Goal: Information Seeking & Learning: Learn about a topic

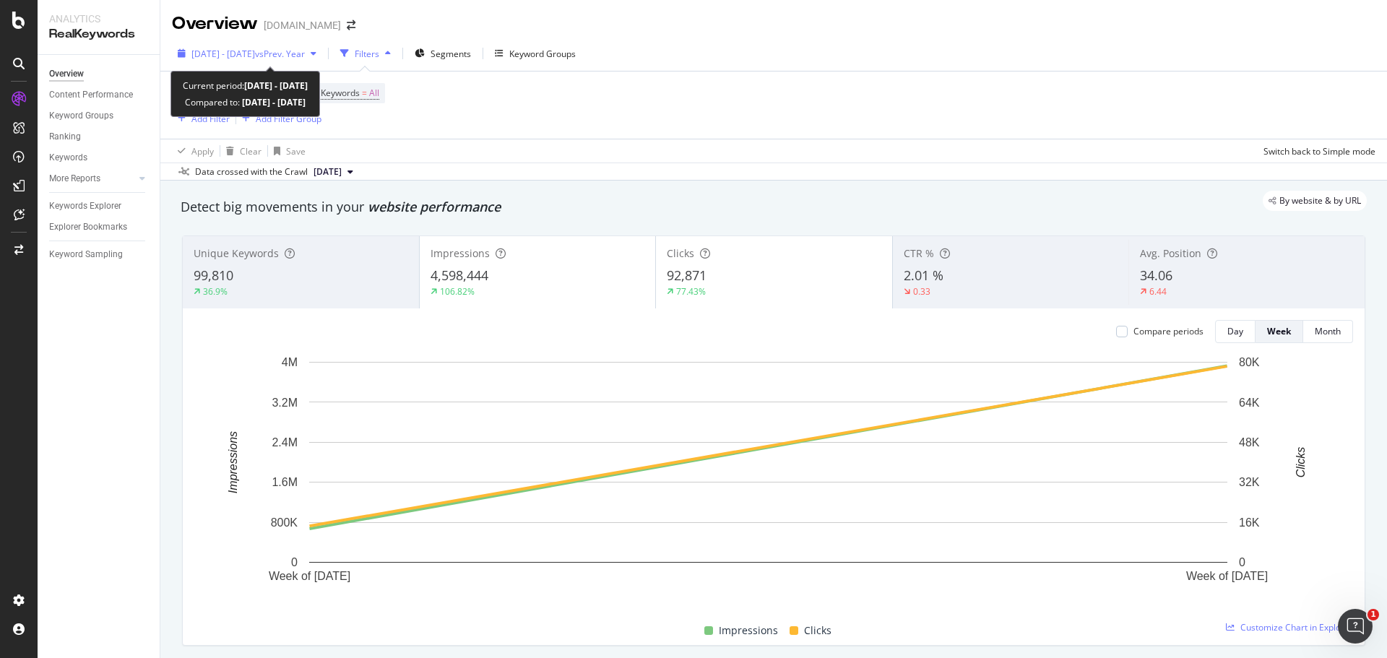
click at [302, 53] on span "vs Prev. Year" at bounding box center [280, 54] width 50 height 12
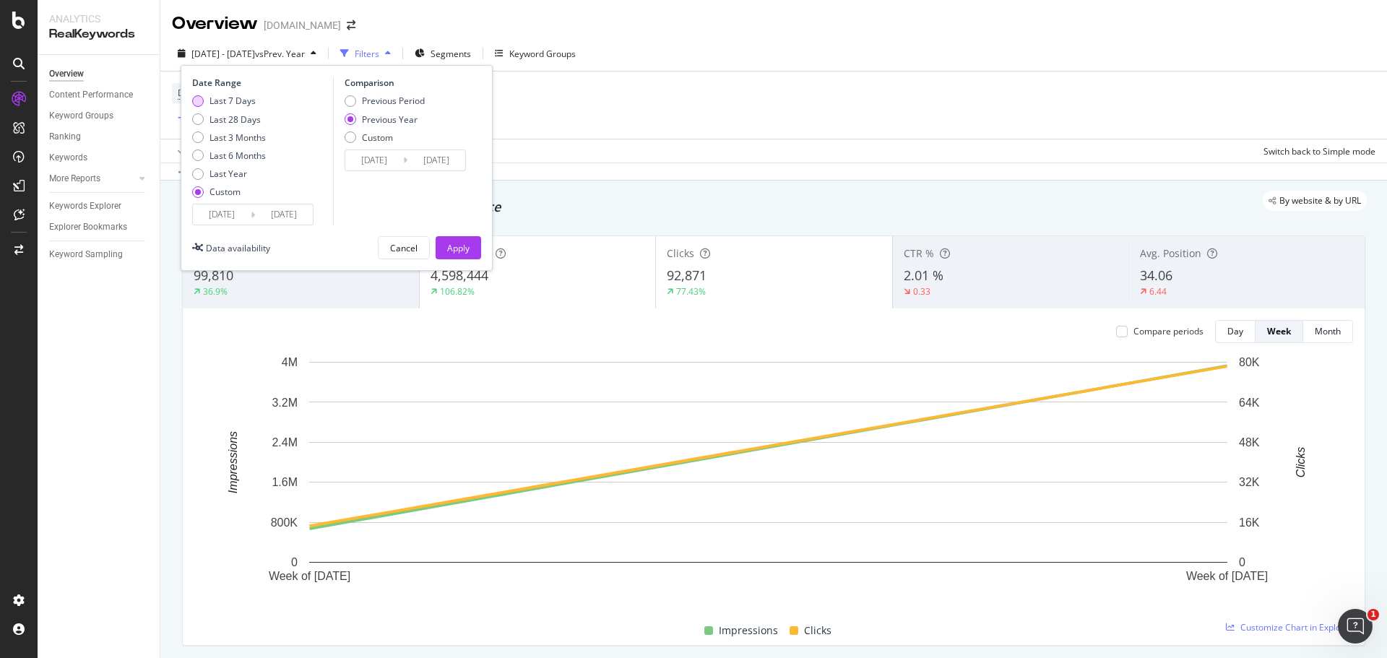
click at [204, 95] on div "Last 7 Days" at bounding box center [229, 101] width 74 height 12
type input "[DATE]"
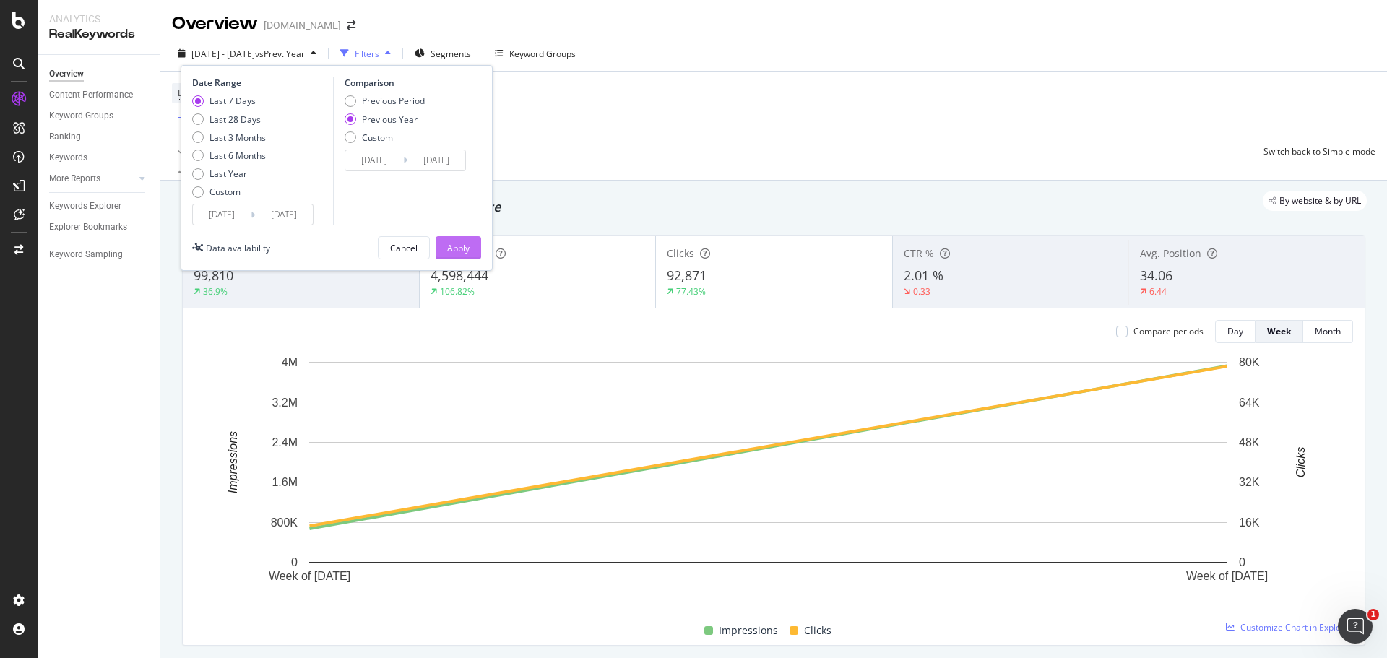
click at [453, 244] on div "Apply" at bounding box center [458, 248] width 22 height 12
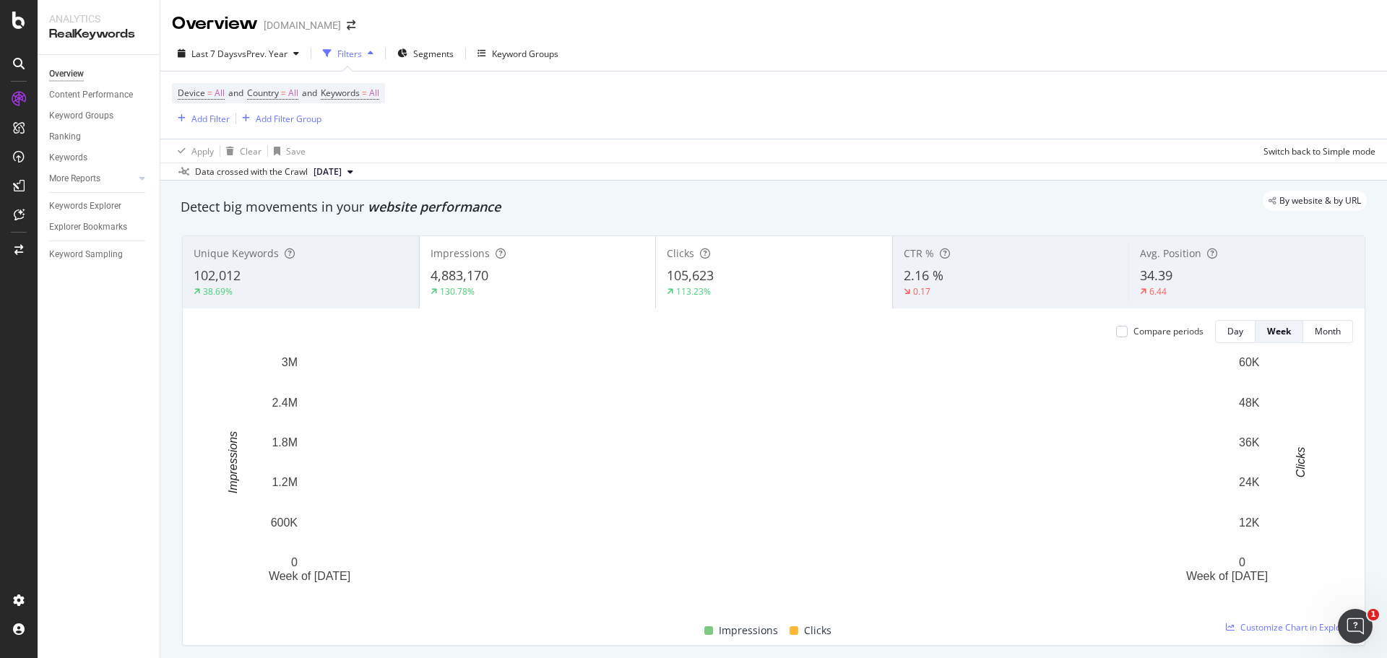
scroll to position [72, 0]
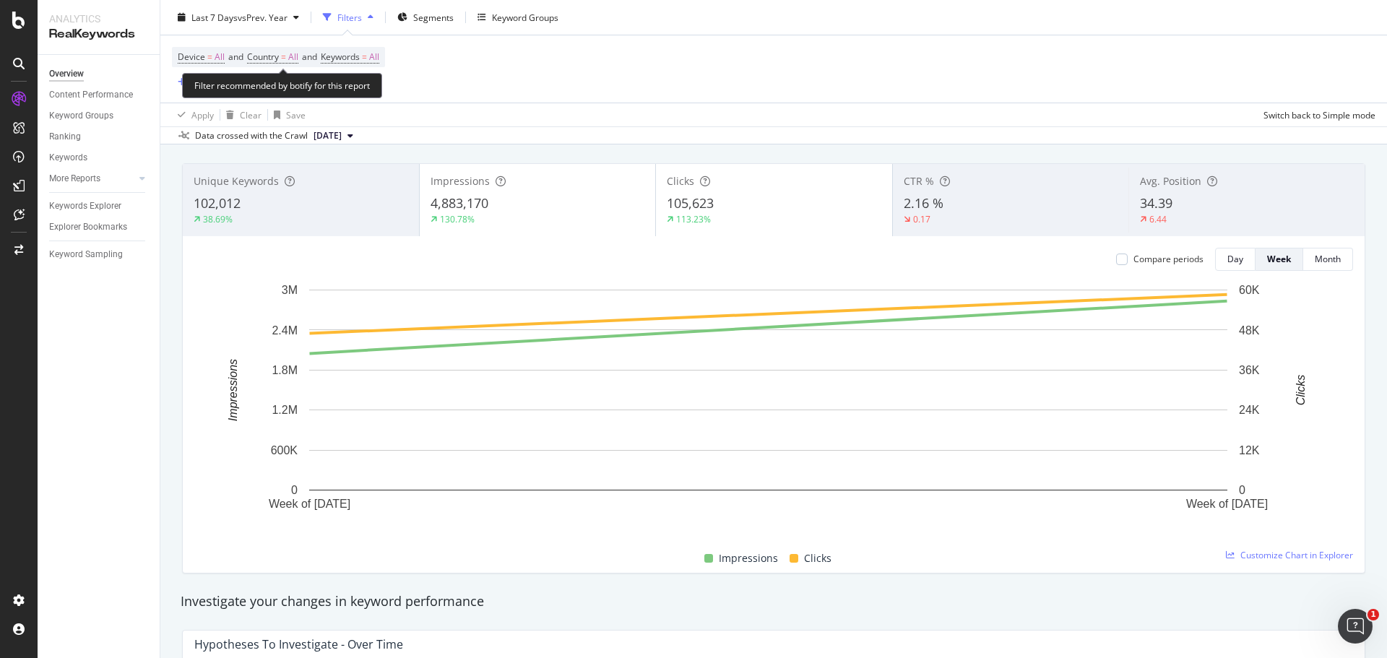
click at [181, 85] on icon "button" at bounding box center [182, 82] width 8 height 9
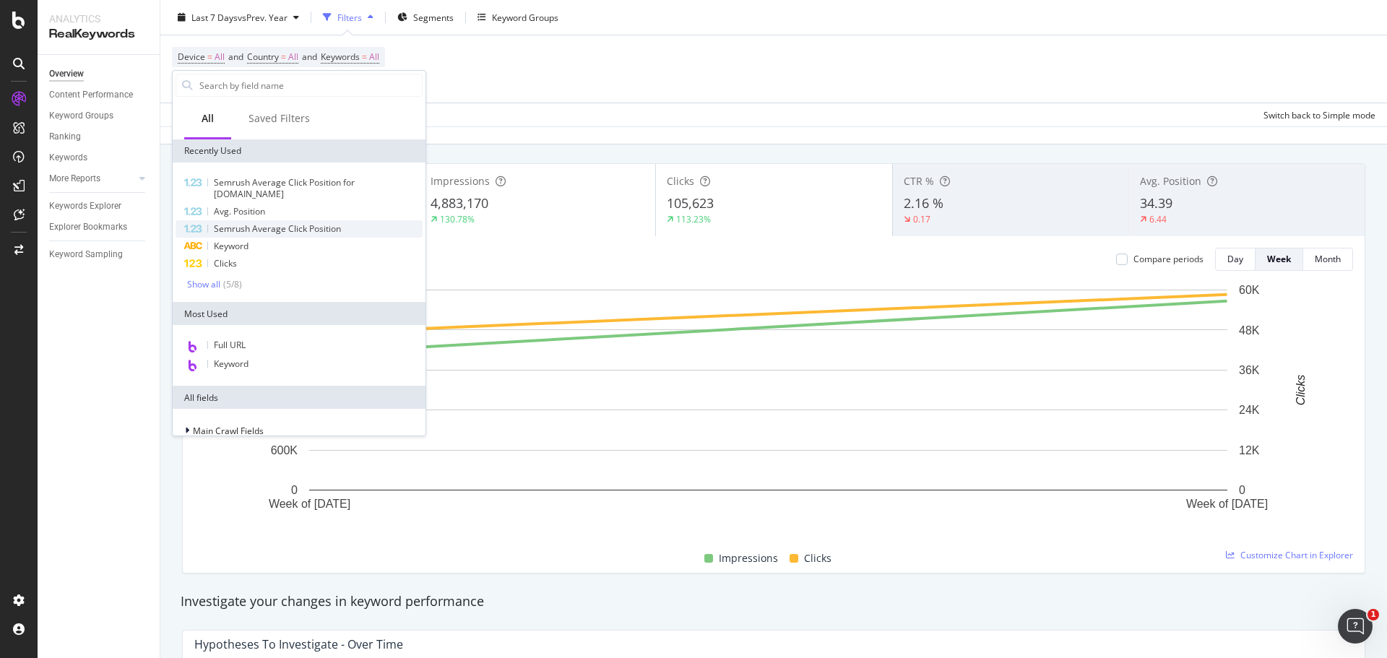
click at [296, 231] on span "Semrush Average Click Position" at bounding box center [277, 229] width 127 height 12
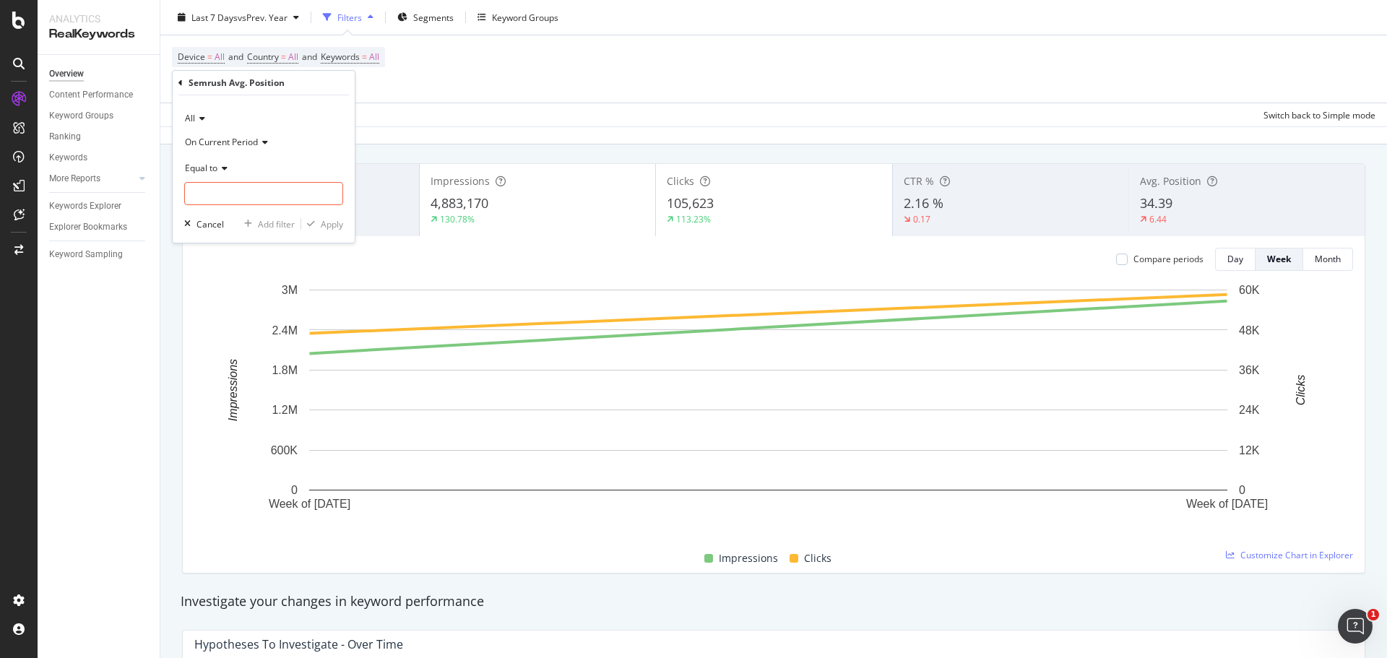
click at [200, 170] on span "Equal to" at bounding box center [201, 168] width 33 height 12
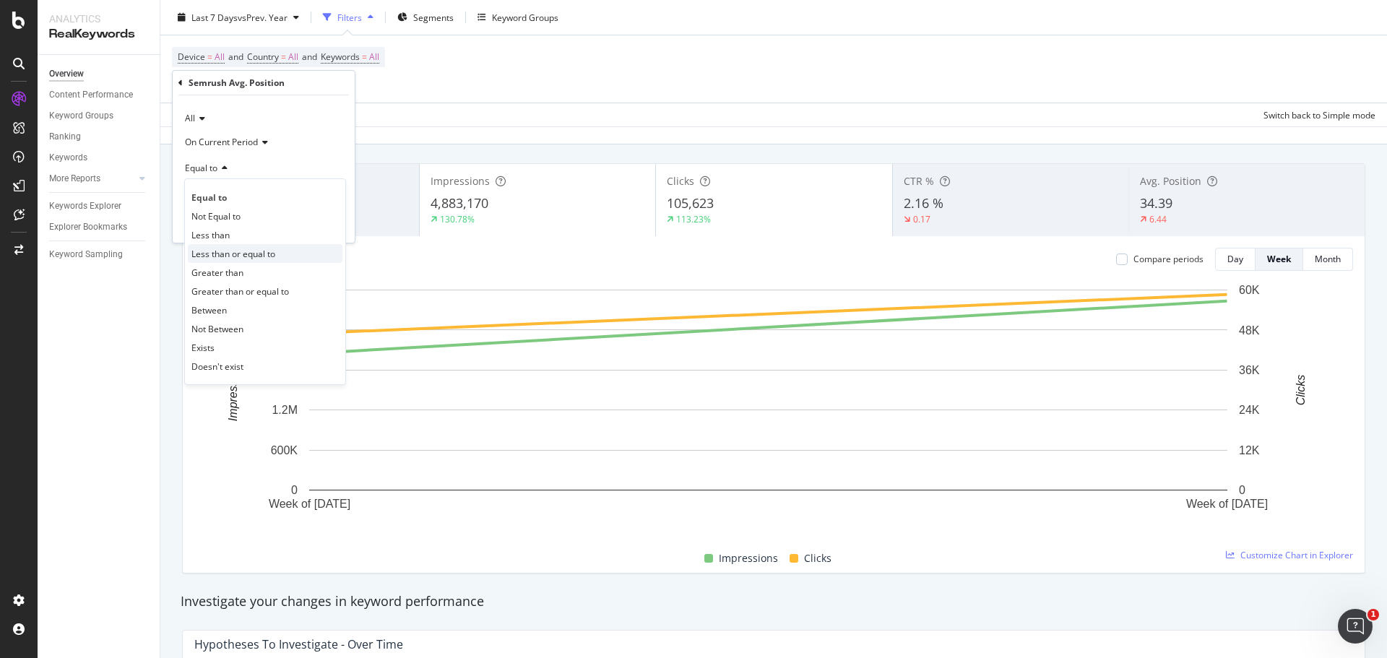
click at [285, 259] on div "Less than or equal to" at bounding box center [265, 253] width 155 height 19
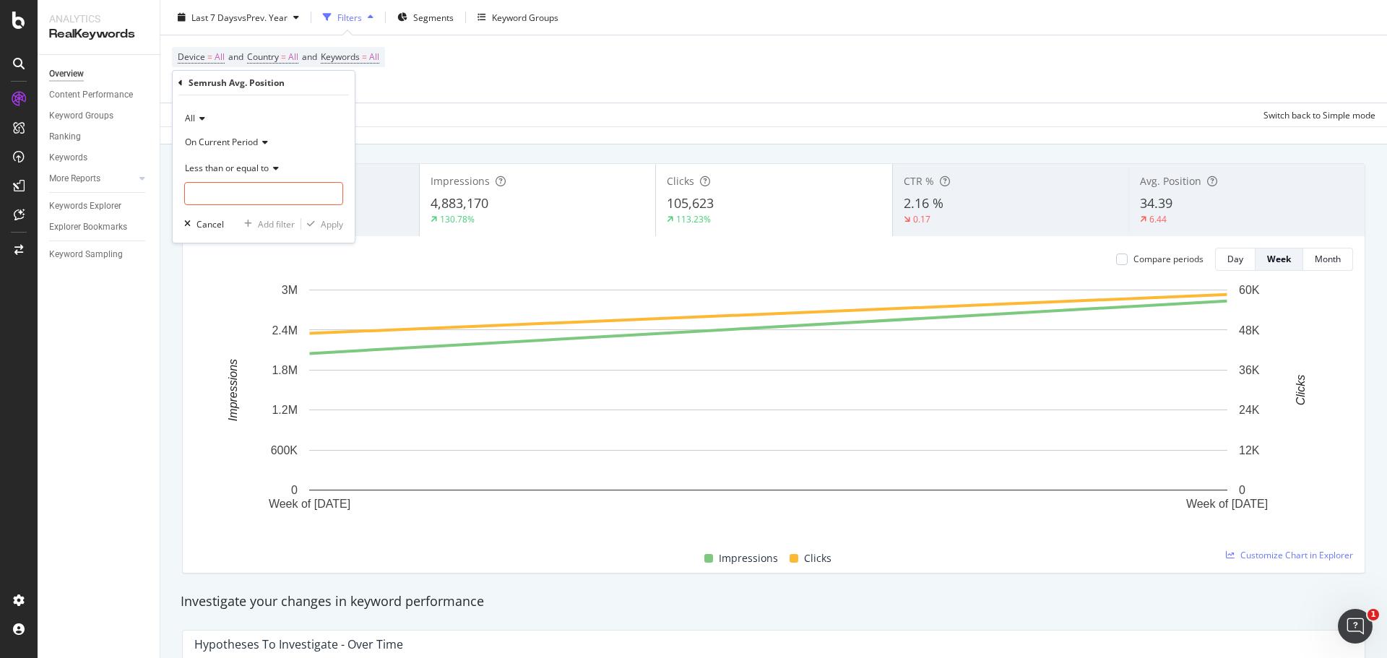
click at [238, 180] on div "Less than or equal to" at bounding box center [263, 180] width 159 height 49
click at [235, 189] on input "number" at bounding box center [263, 193] width 159 height 23
type input "3"
click at [329, 217] on button "Apply" at bounding box center [322, 224] width 42 height 14
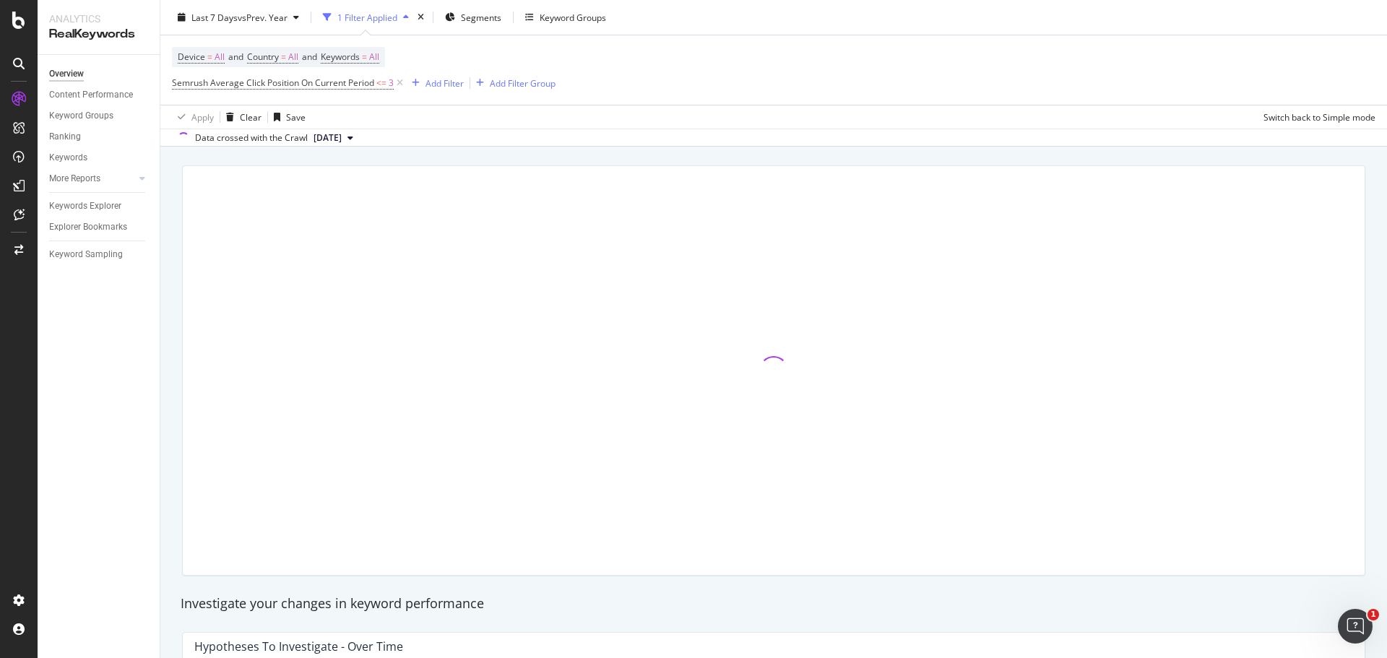
scroll to position [74, 0]
click at [356, 79] on span "Semrush Average Click Position On Current Period" at bounding box center [273, 83] width 202 height 12
click at [199, 117] on icon at bounding box center [200, 117] width 10 height 9
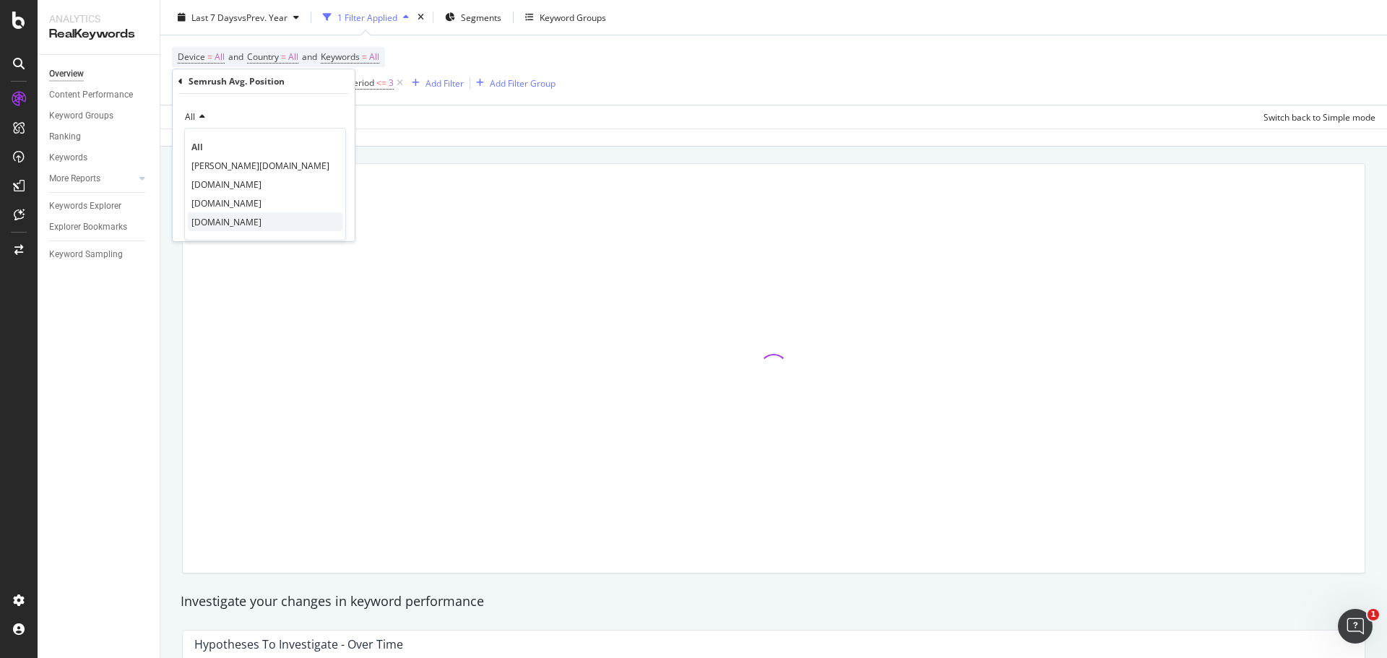
click at [249, 221] on span "[DOMAIN_NAME]" at bounding box center [226, 222] width 70 height 12
click at [329, 218] on div "Apply" at bounding box center [332, 223] width 22 height 12
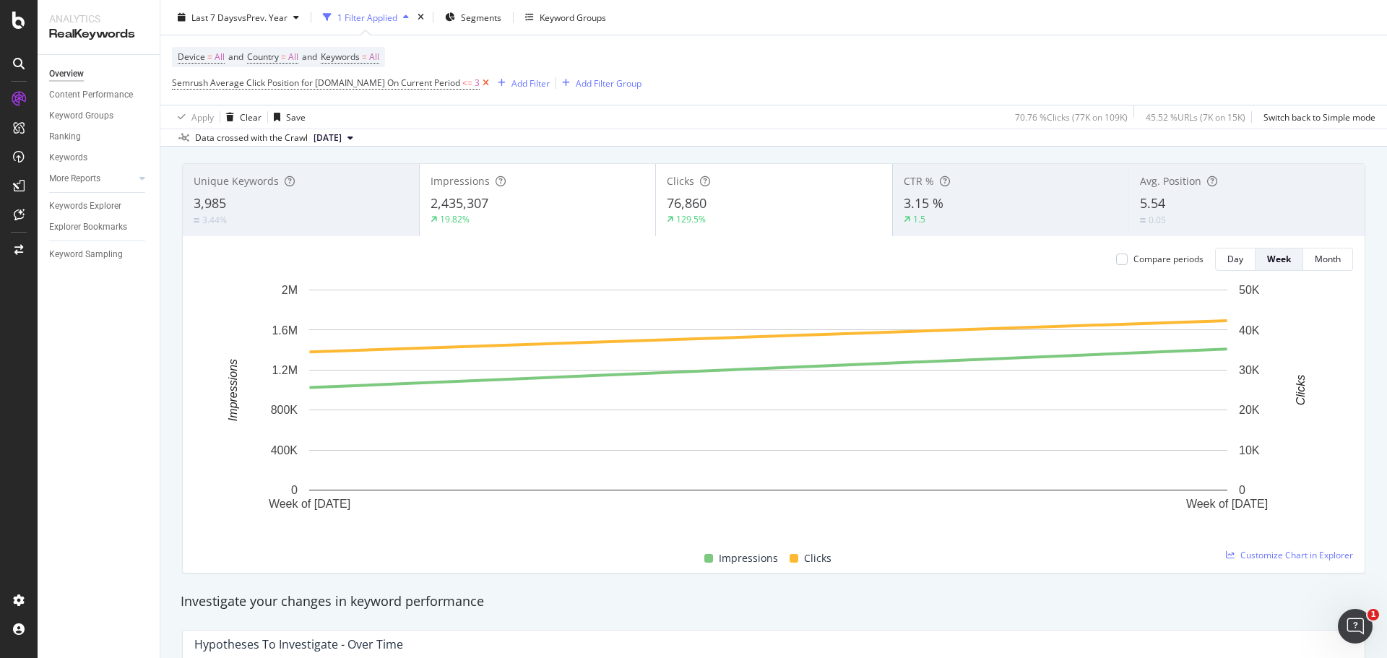
click at [488, 82] on icon at bounding box center [486, 83] width 12 height 14
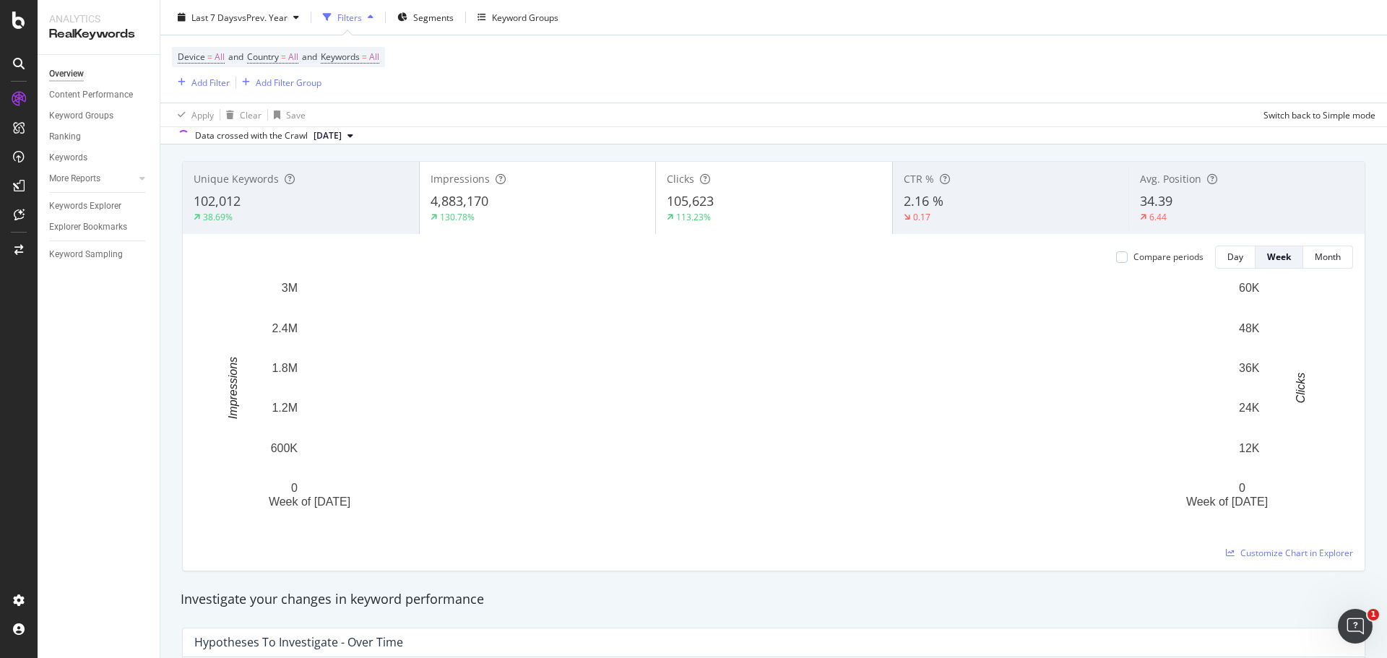
scroll to position [72, 0]
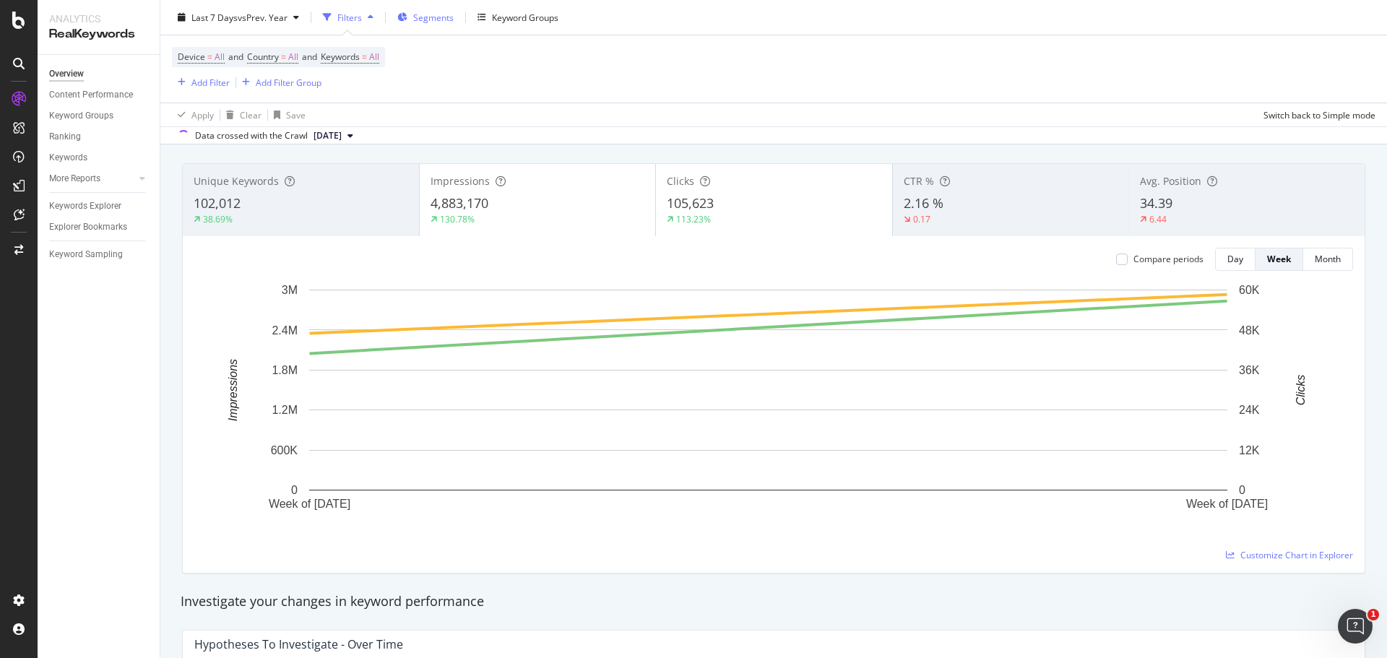
click at [417, 21] on span "Segments" at bounding box center [433, 17] width 40 height 12
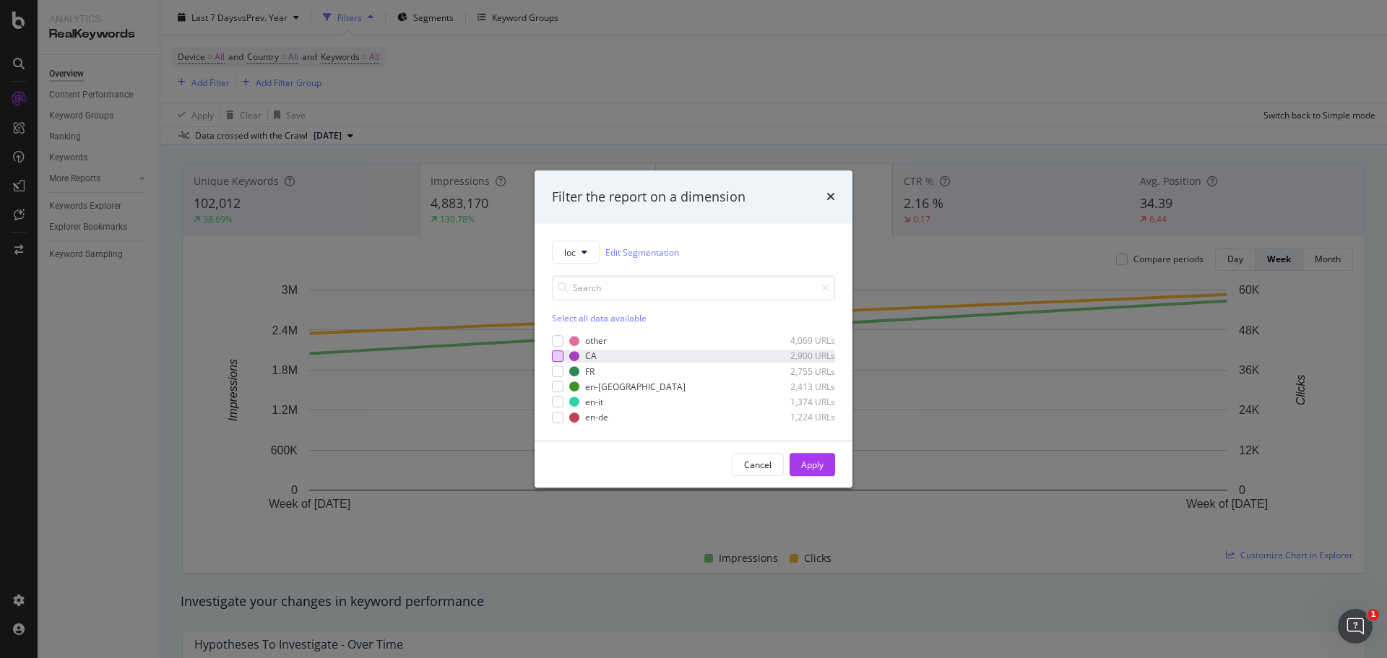
click at [561, 354] on div "modal" at bounding box center [558, 356] width 12 height 12
click at [817, 465] on div "Apply" at bounding box center [812, 465] width 22 height 12
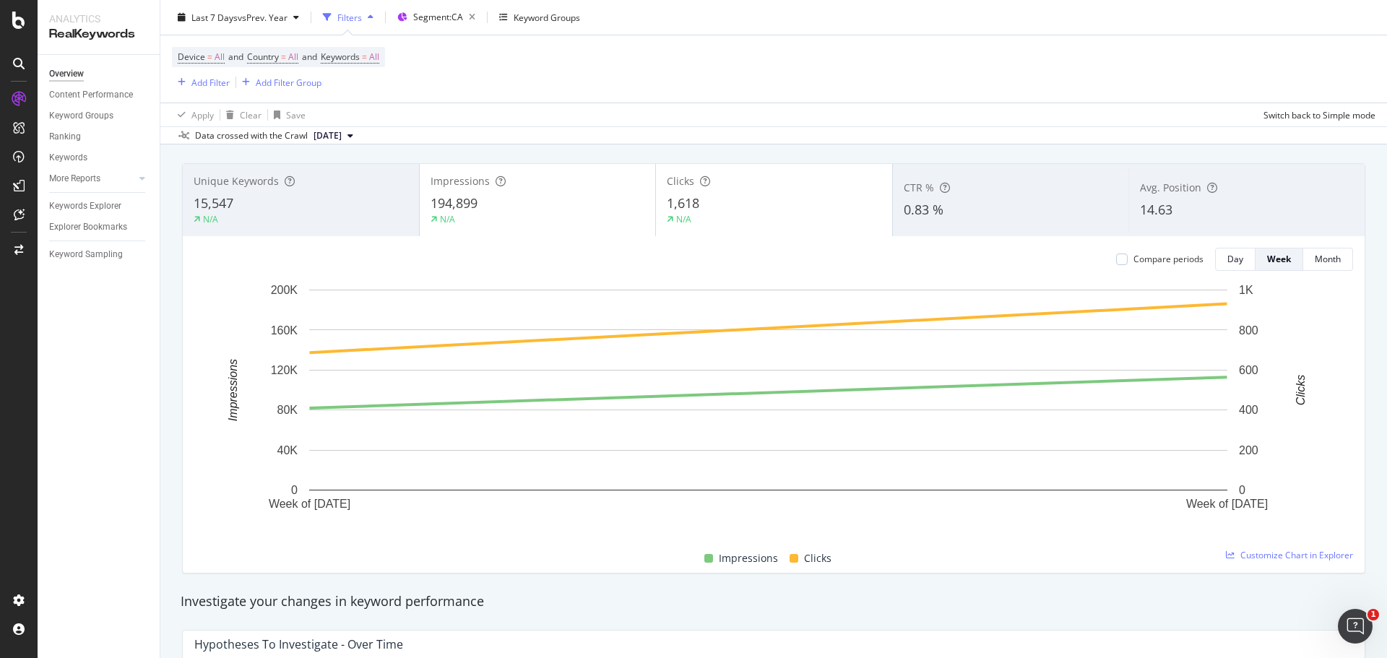
click at [646, 93] on div "Device = All and Country = All and Keywords = All Add Filter Add Filter Group" at bounding box center [774, 68] width 1204 height 67
click at [463, 18] on span "Segment: CA" at bounding box center [438, 17] width 50 height 12
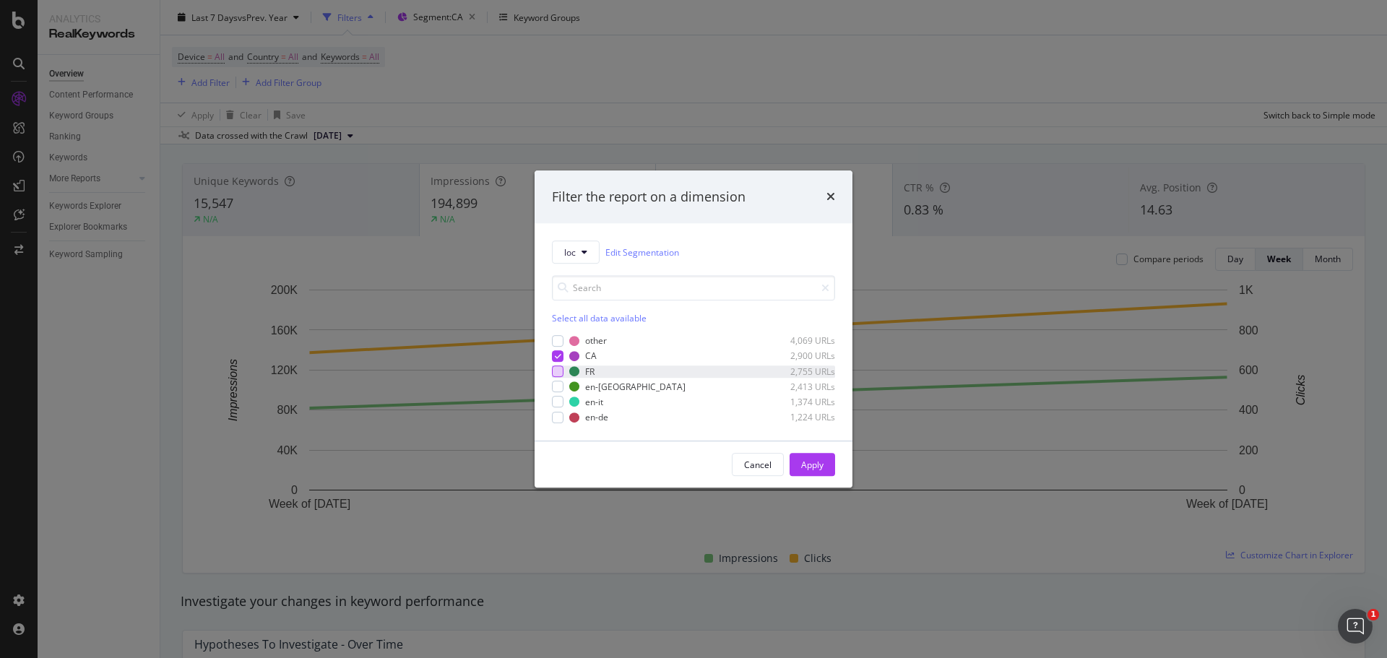
click at [561, 375] on div "modal" at bounding box center [558, 372] width 12 height 12
click at [556, 354] on icon "modal" at bounding box center [558, 356] width 7 height 7
click at [815, 459] on div "Apply" at bounding box center [812, 465] width 22 height 12
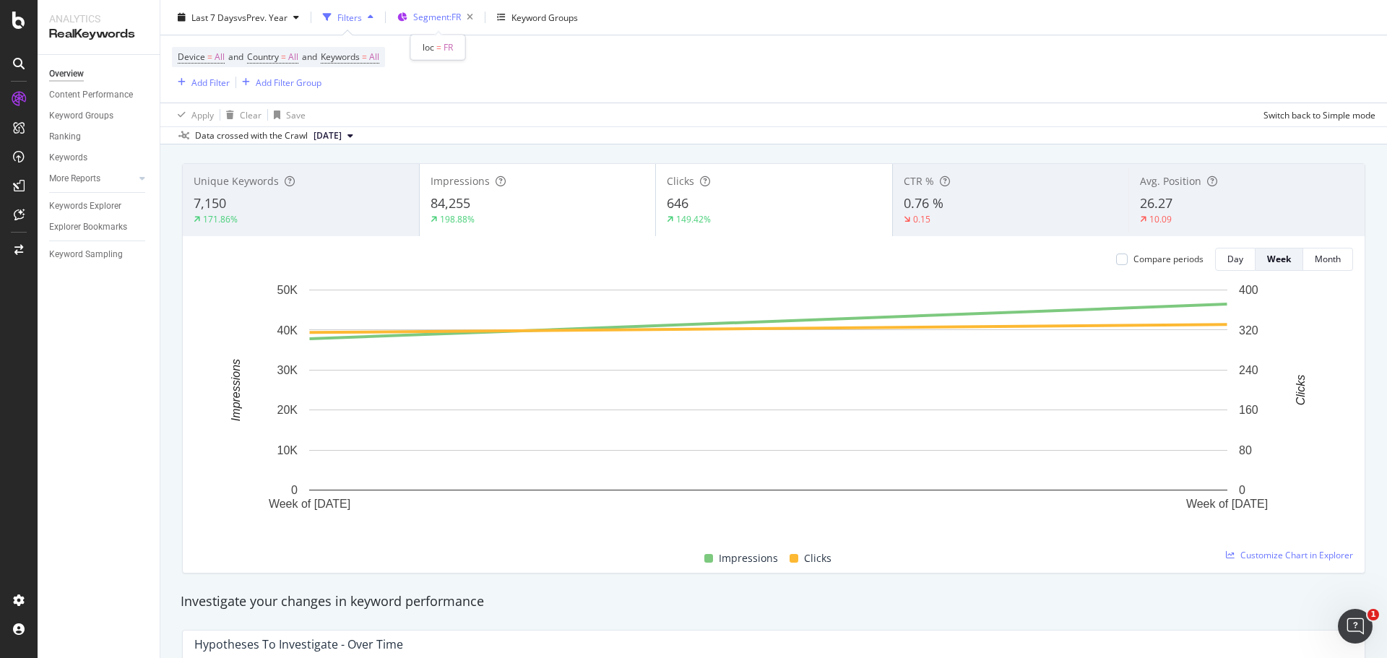
click at [460, 17] on span "Segment: FR" at bounding box center [437, 17] width 48 height 12
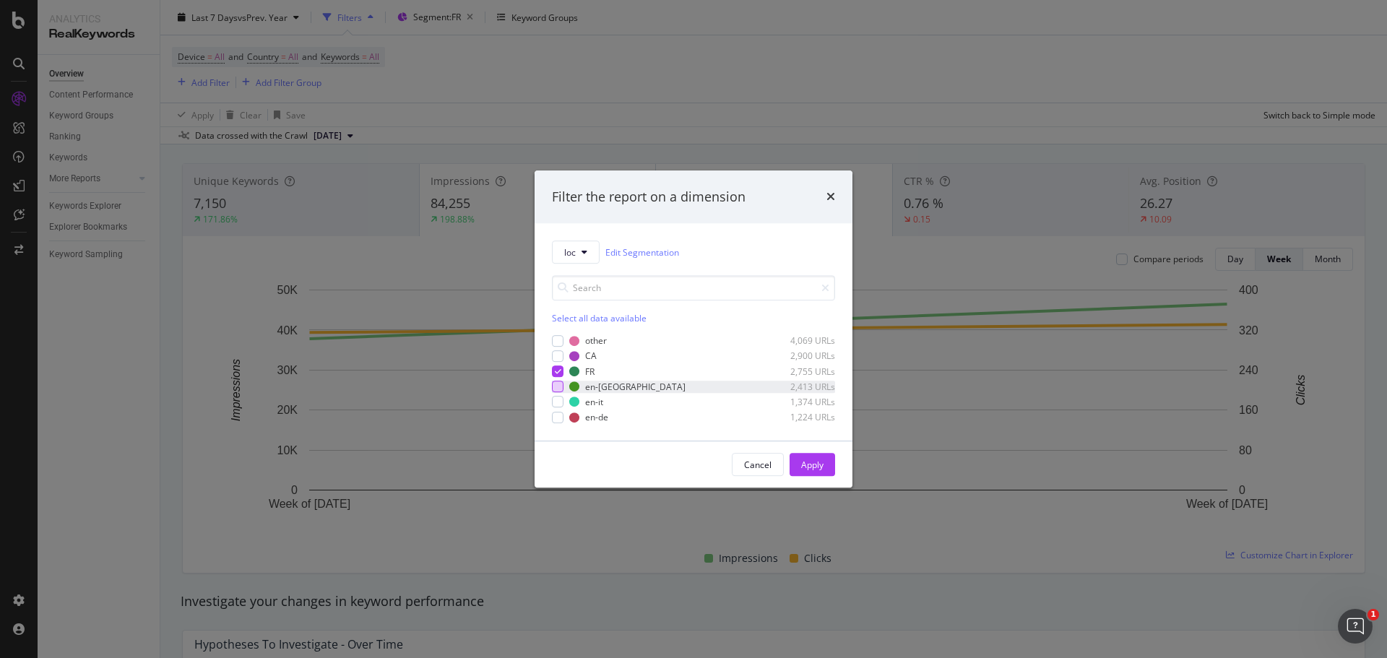
click at [562, 384] on div "modal" at bounding box center [558, 387] width 12 height 12
click at [555, 377] on div "modal" at bounding box center [558, 372] width 12 height 12
click at [811, 457] on div "Apply" at bounding box center [812, 465] width 22 height 22
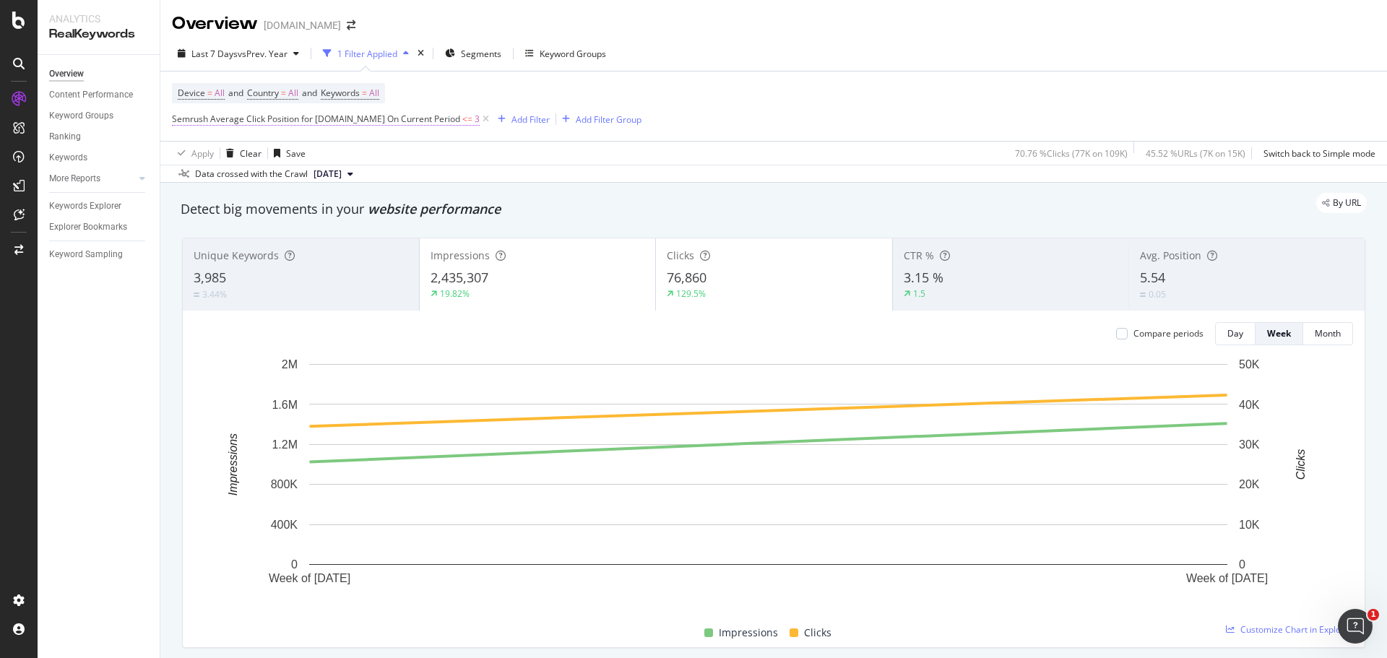
click at [418, 121] on span "Semrush Average Click Position for [DOMAIN_NAME] On Current Period" at bounding box center [316, 119] width 288 height 12
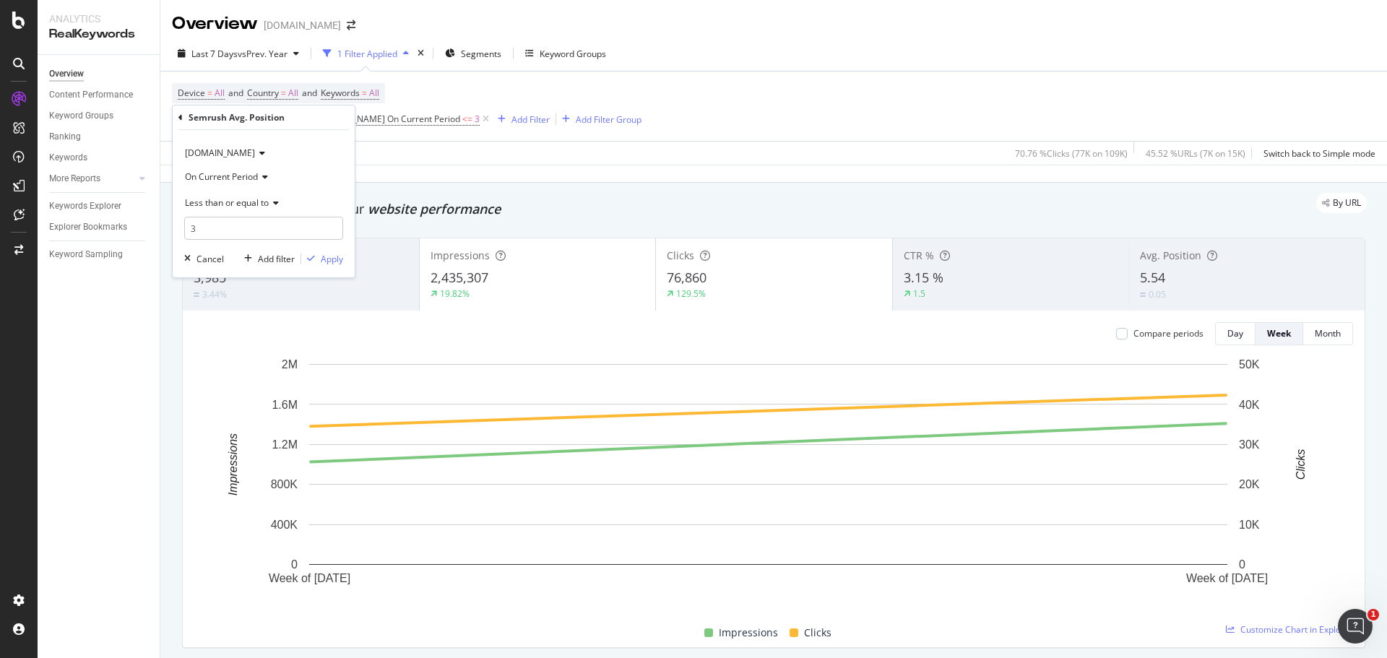
drag, startPoint x: 257, startPoint y: 180, endPoint x: 247, endPoint y: 181, distance: 10.1
click at [251, 181] on span "On Current Period" at bounding box center [221, 177] width 73 height 12
click at [297, 241] on span "Diff. Between Period - Percentage" at bounding box center [259, 244] width 136 height 12
click at [335, 260] on div "Apply" at bounding box center [332, 259] width 22 height 12
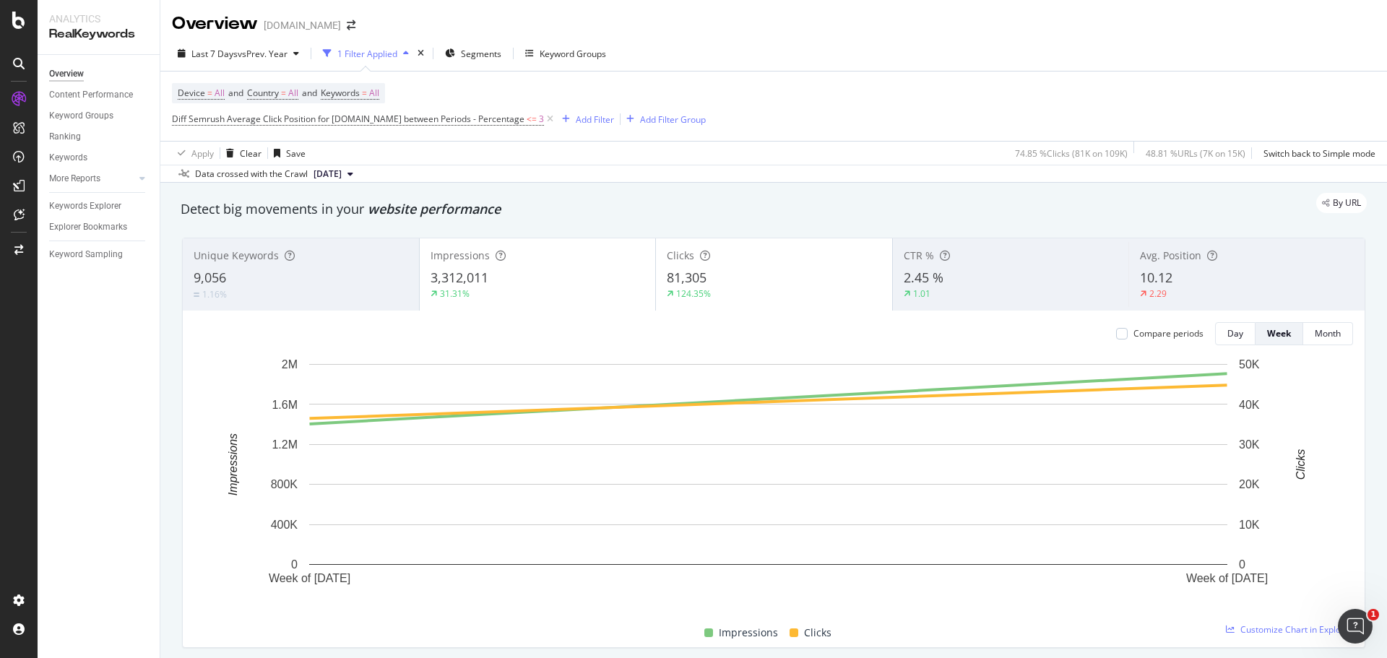
drag, startPoint x: 551, startPoint y: 121, endPoint x: 530, endPoint y: 120, distance: 21.0
click at [551, 121] on icon at bounding box center [550, 119] width 12 height 14
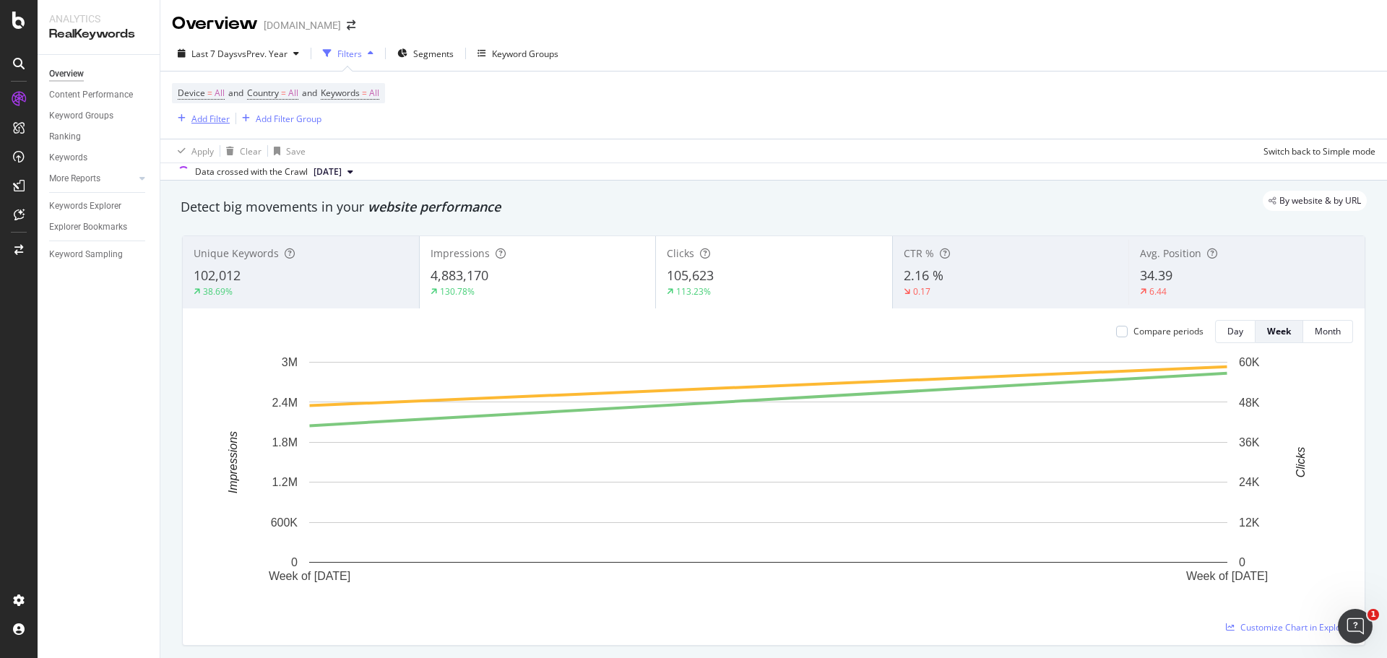
click at [208, 119] on div "Add Filter" at bounding box center [210, 119] width 38 height 12
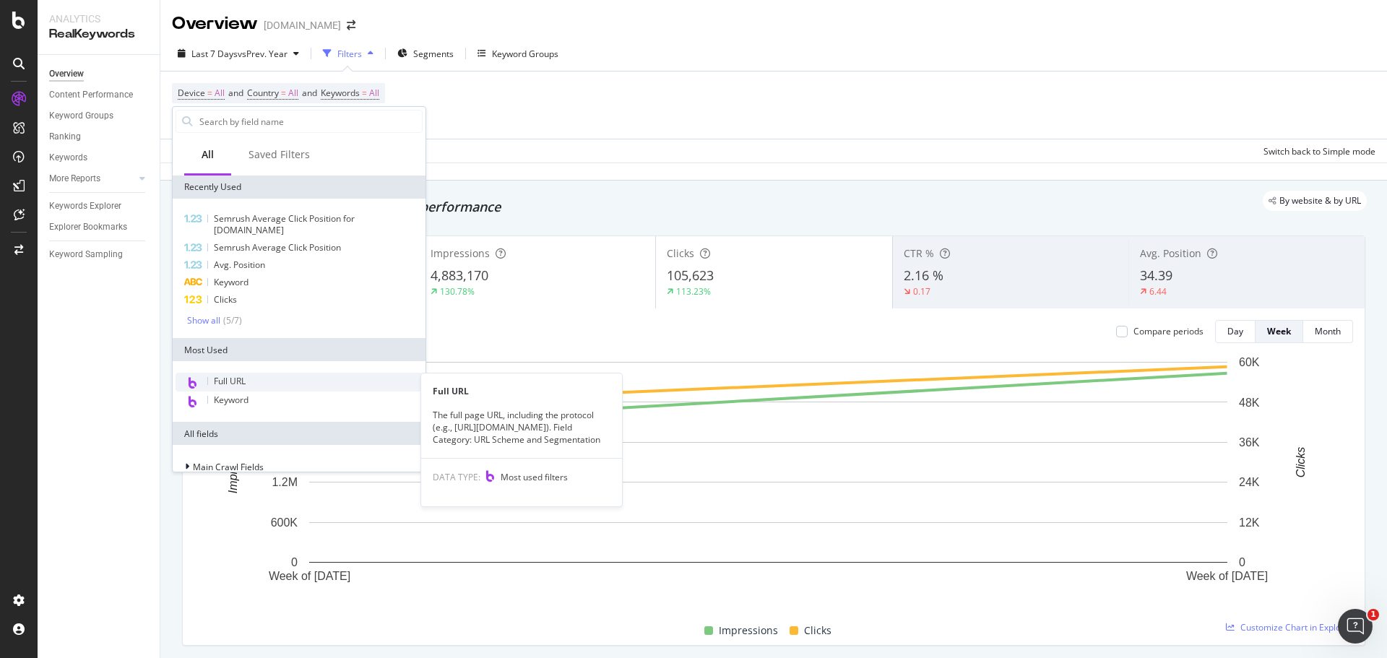
click at [267, 374] on div "Full URL" at bounding box center [299, 382] width 247 height 19
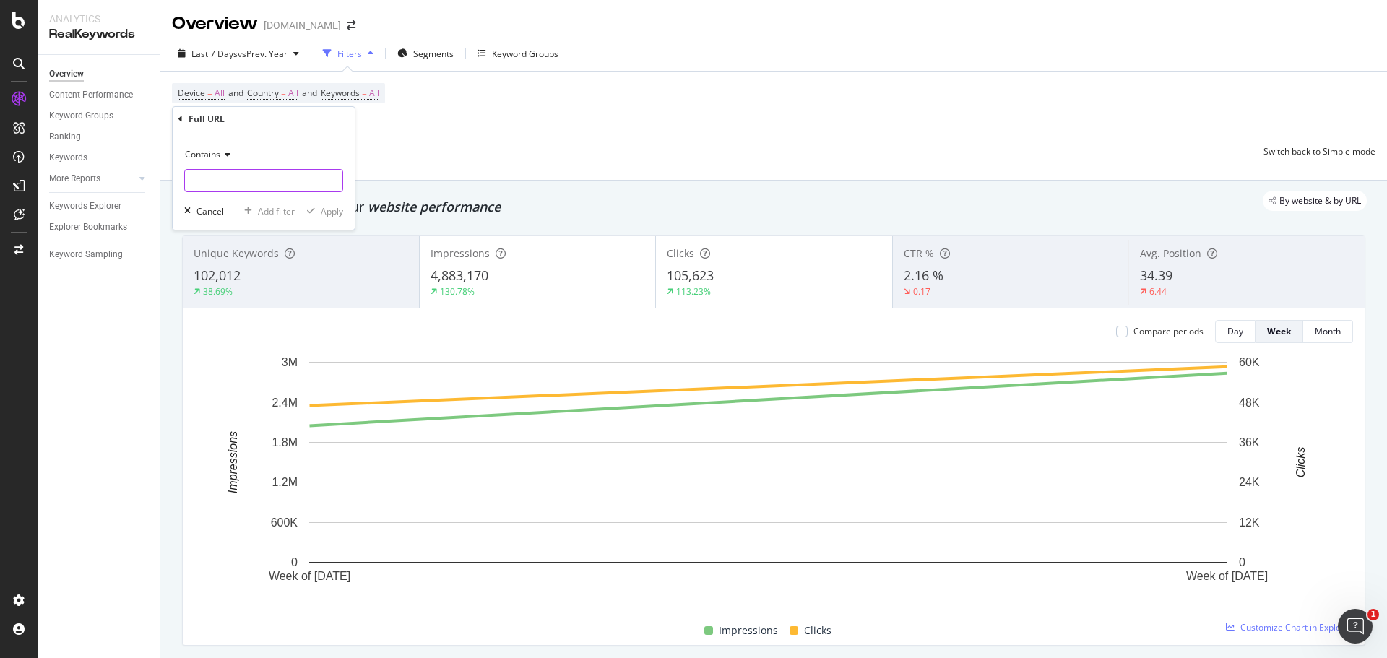
click at [231, 179] on input "text" at bounding box center [264, 180] width 158 height 23
drag, startPoint x: 205, startPoint y: 178, endPoint x: 194, endPoint y: 180, distance: 11.7
click at [194, 180] on input "/fr" at bounding box center [253, 180] width 137 height 23
type input "/"
type input "-fr/"
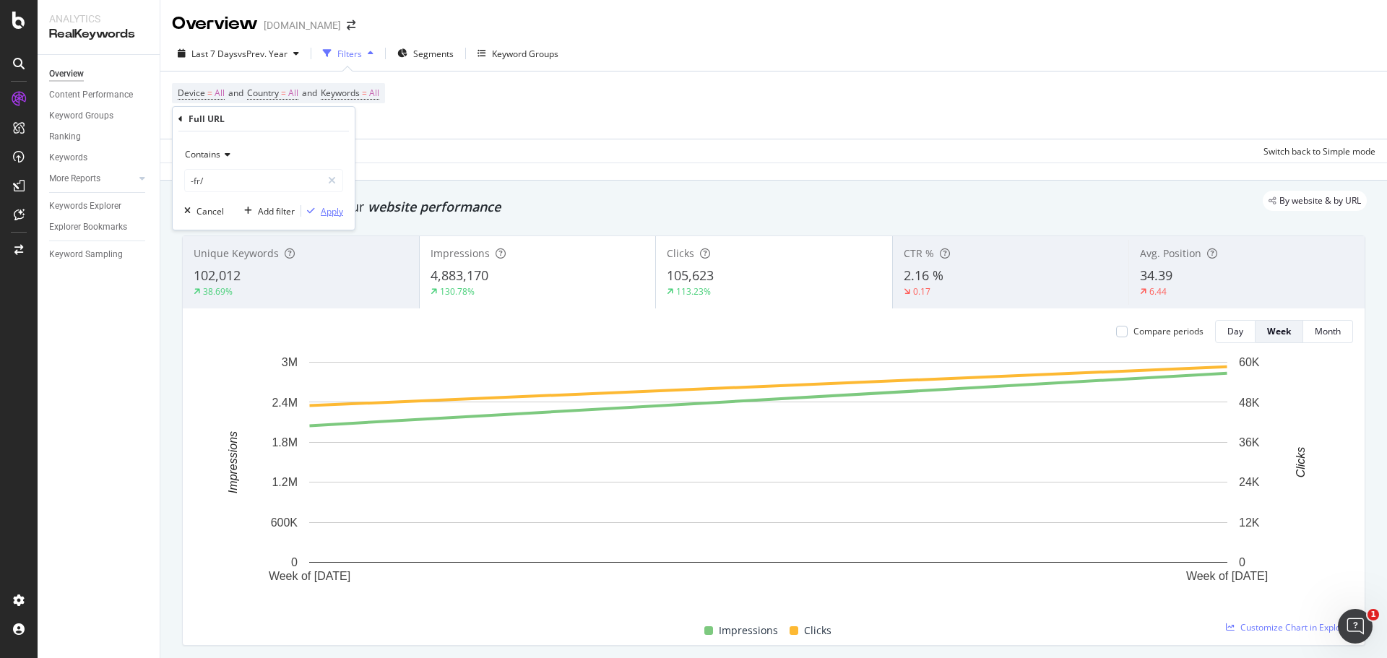
click at [331, 212] on div "Apply" at bounding box center [332, 211] width 22 height 12
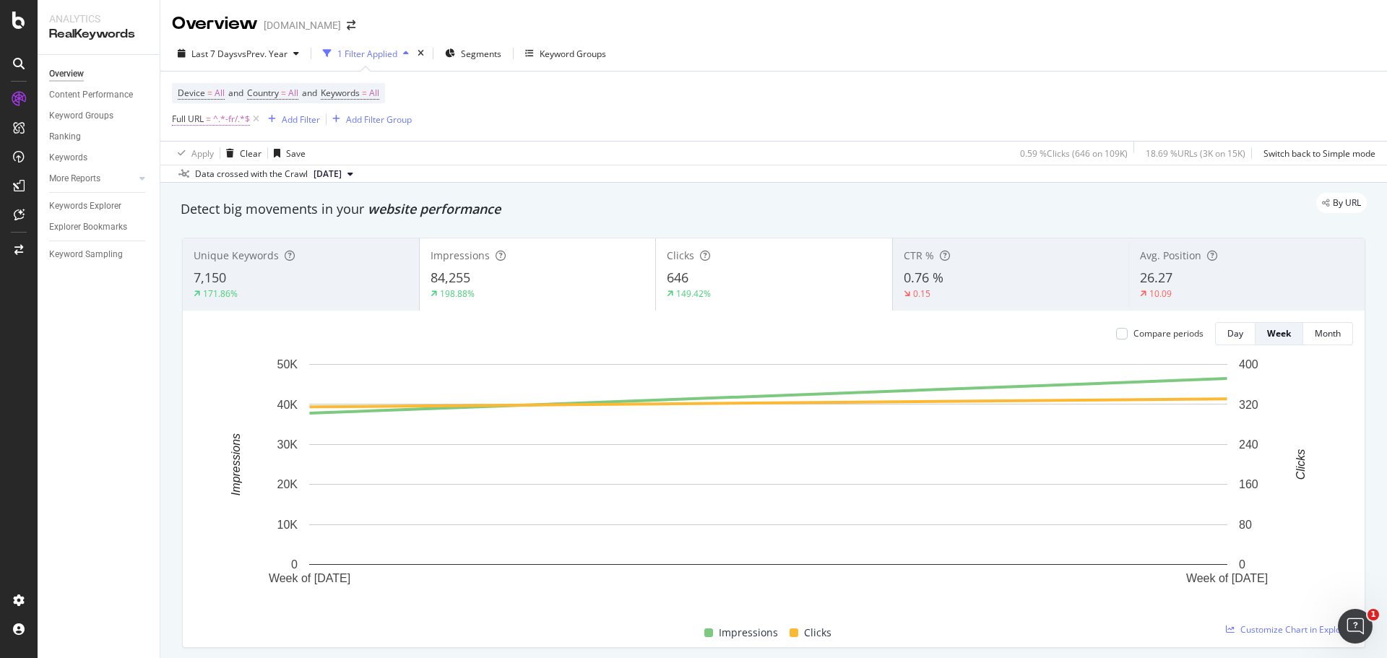
click at [213, 118] on span "Full URL = ^.*-fr/.*$" at bounding box center [211, 119] width 78 height 13
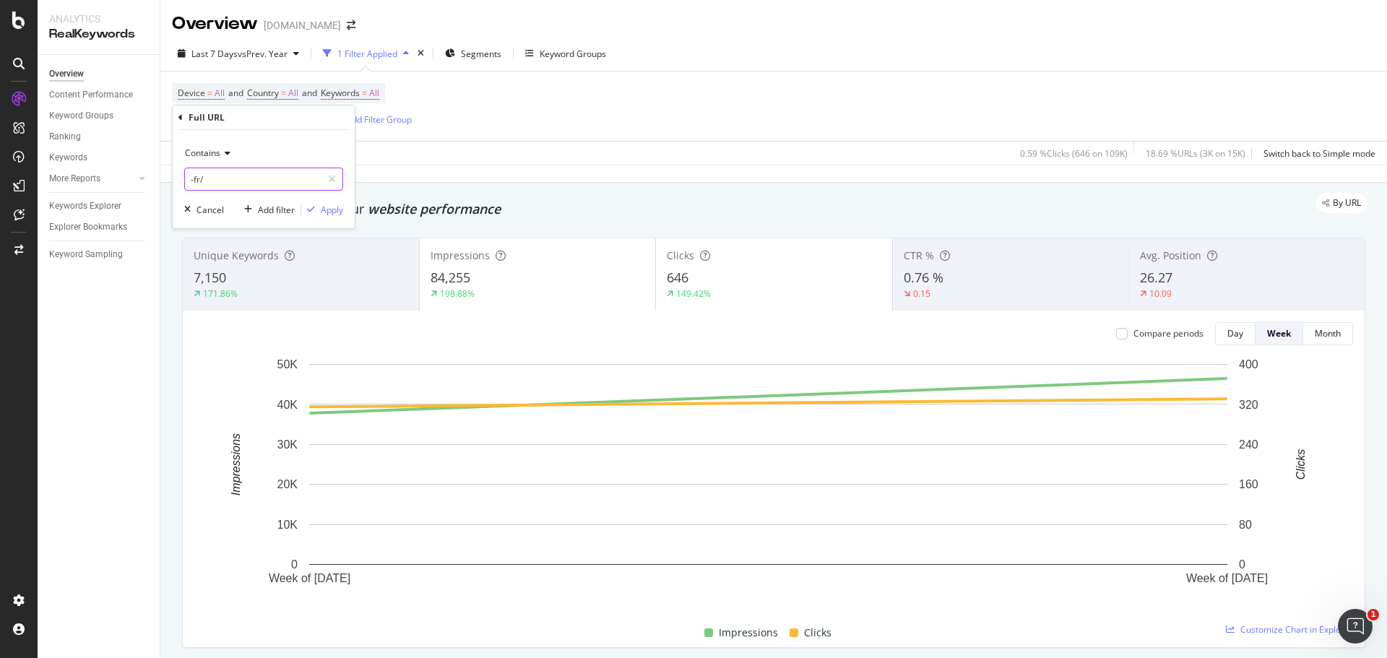
click at [196, 176] on input "-fr/" at bounding box center [253, 179] width 137 height 23
click at [199, 175] on input "-fr/" at bounding box center [253, 179] width 137 height 23
type input "-ca/"
click at [338, 208] on div "Apply" at bounding box center [332, 210] width 22 height 12
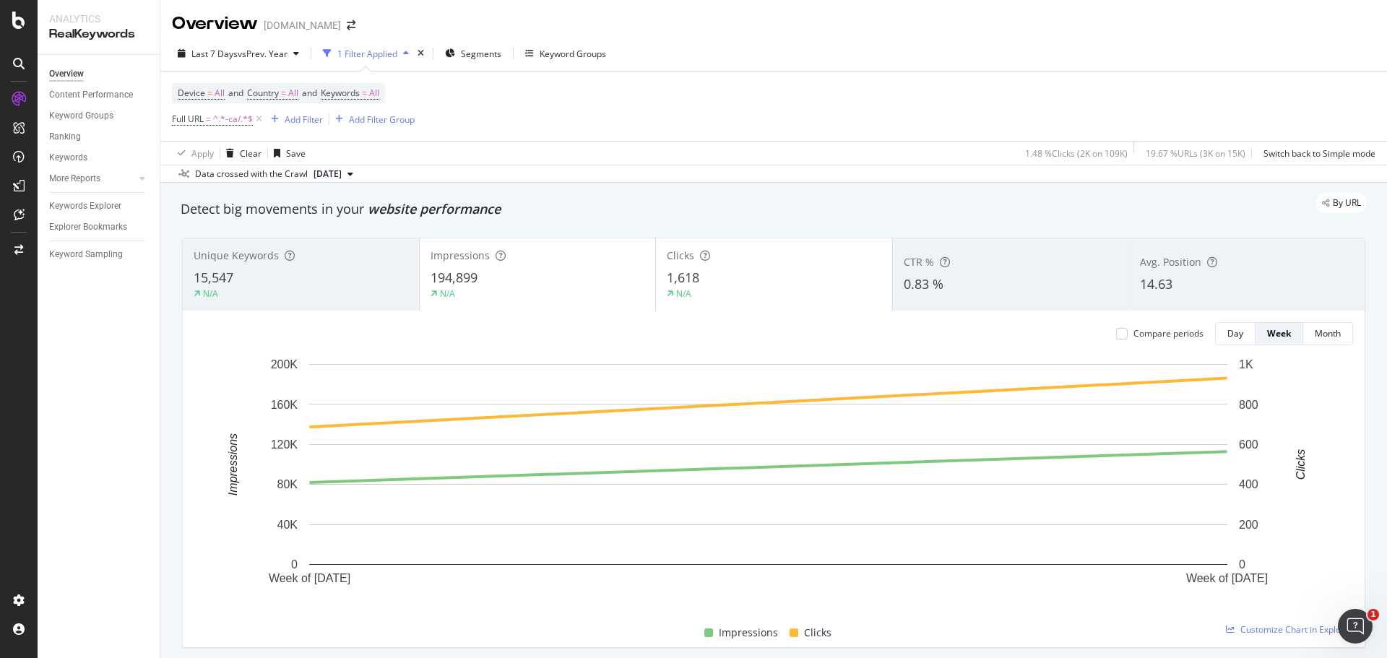
click at [195, 127] on span "Full URL = ^.*-ca/.*$" at bounding box center [218, 119] width 93 height 20
click at [198, 125] on span "Full URL" at bounding box center [188, 119] width 32 height 12
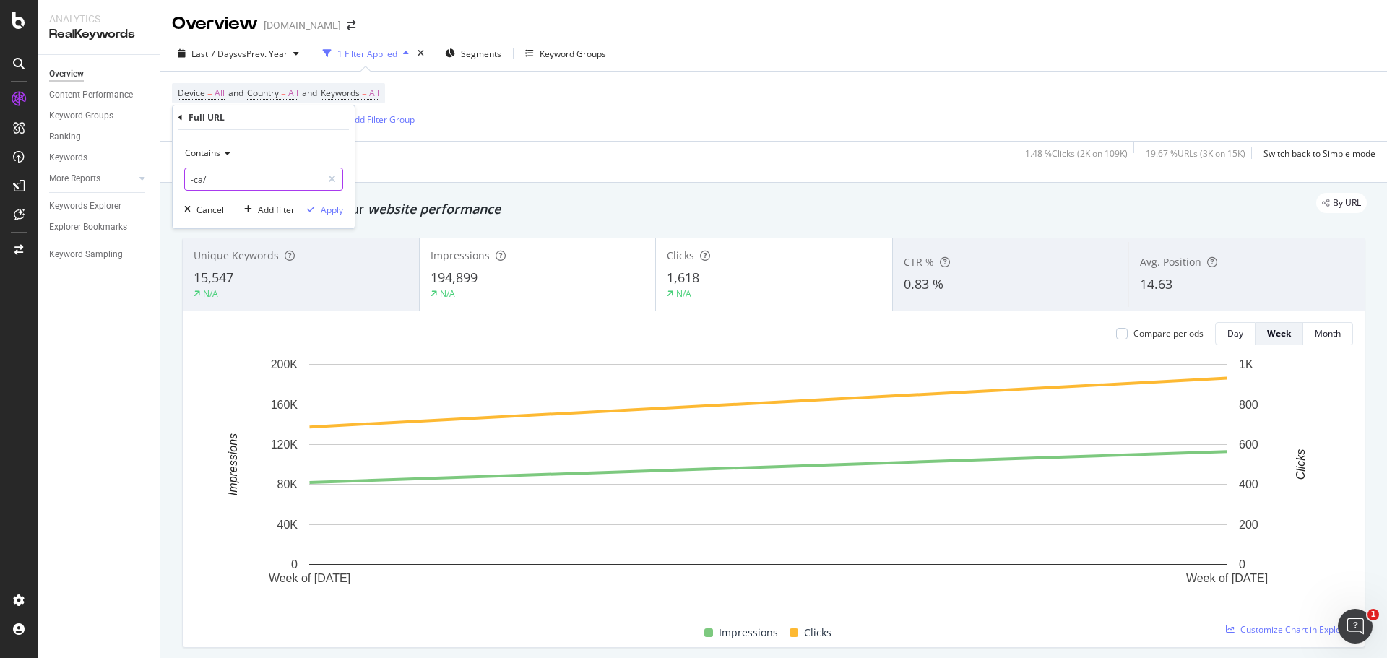
click at [254, 187] on input "-ca/" at bounding box center [253, 179] width 137 height 23
type input "/ca/"
click at [319, 212] on div "button" at bounding box center [311, 209] width 20 height 9
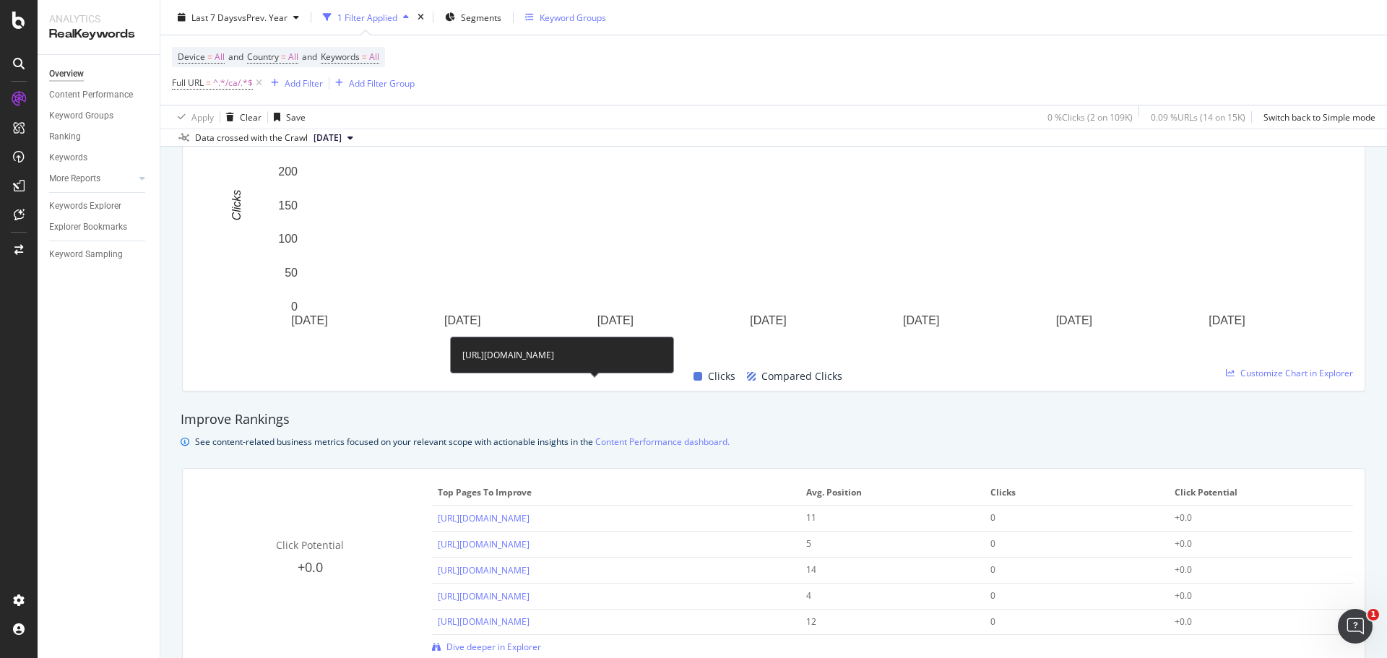
scroll to position [723, 0]
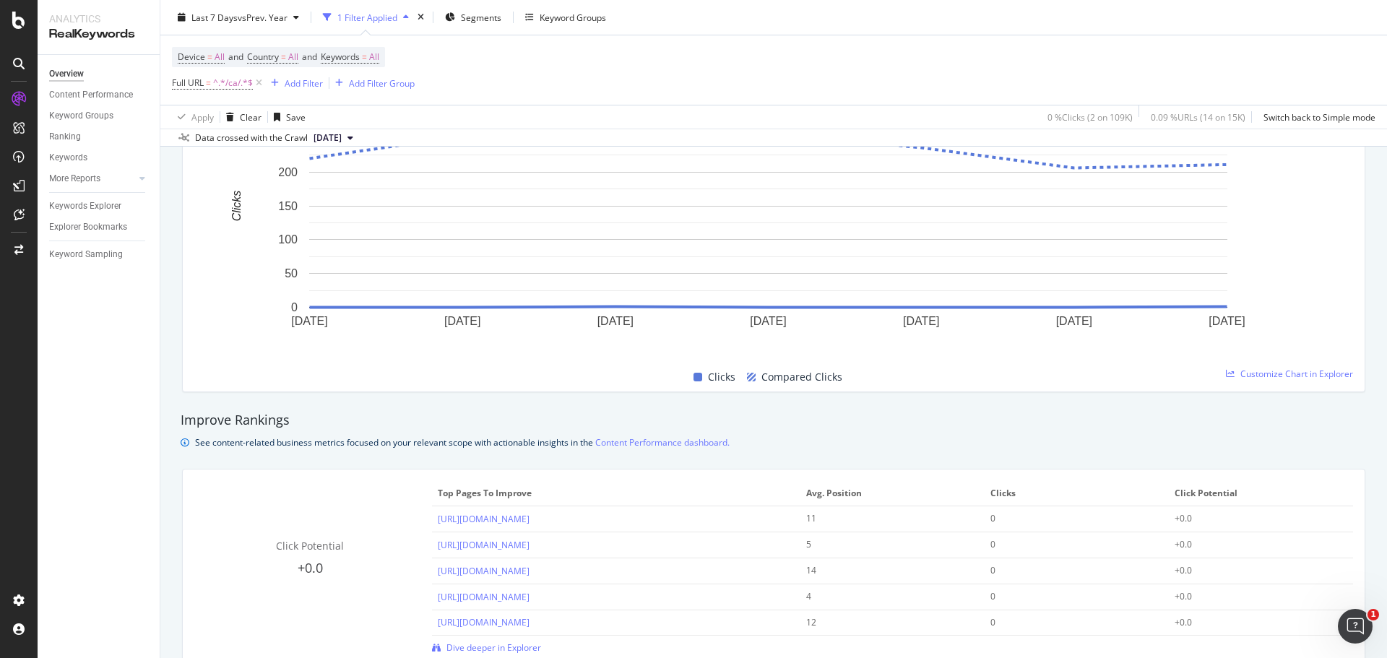
click at [1107, 435] on div "See content-related business metrics focused on your relevant scope with action…" at bounding box center [774, 442] width 1187 height 15
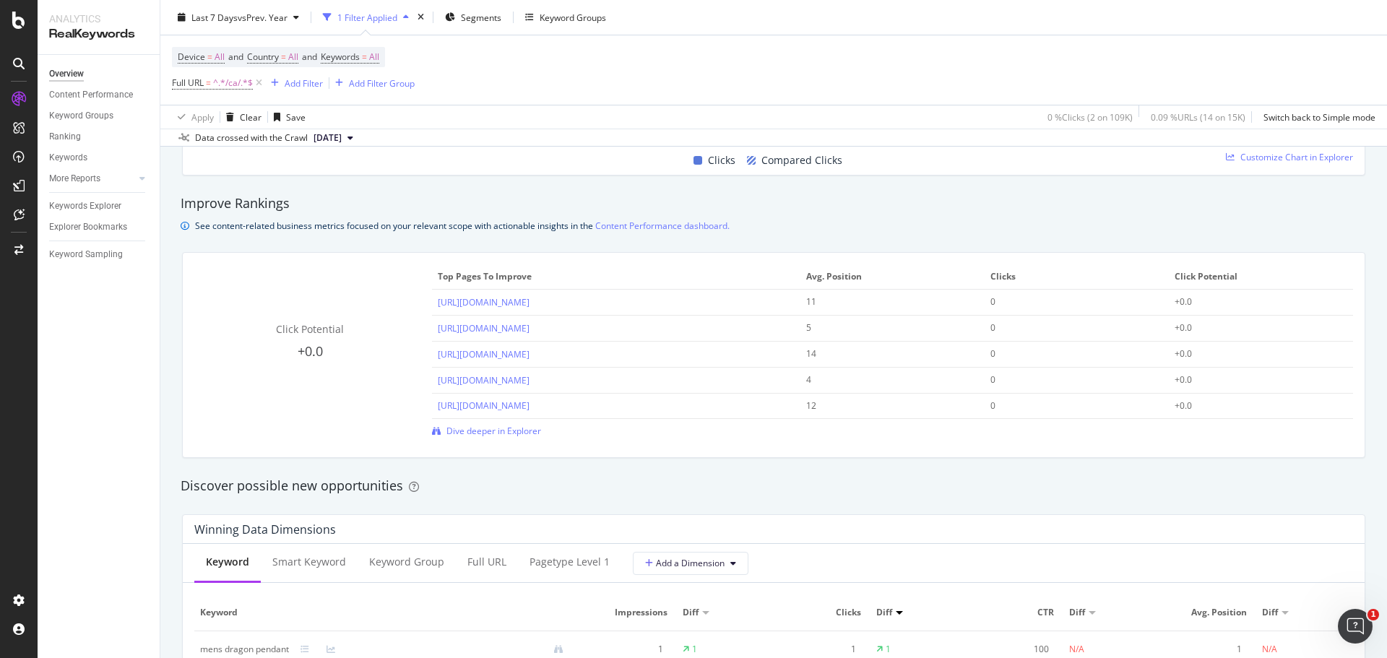
scroll to position [1084, 0]
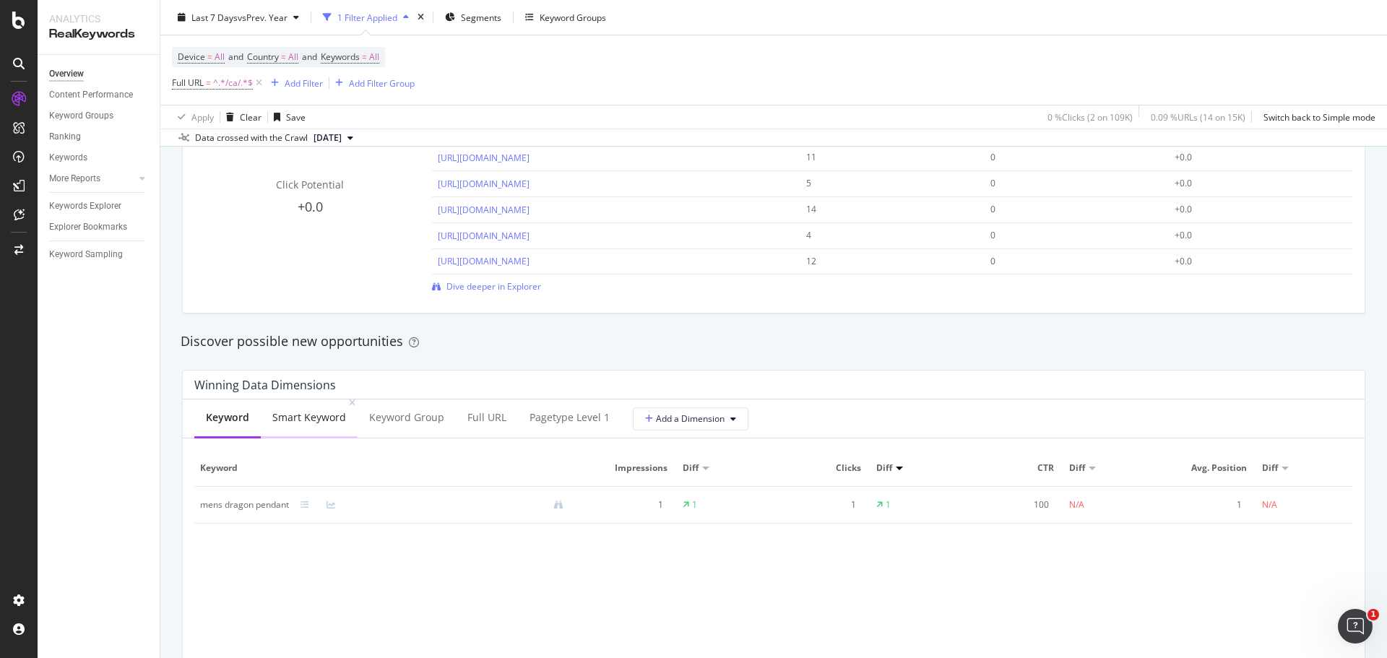
click at [309, 410] on div "Smart Keyword" at bounding box center [309, 417] width 74 height 14
